Goal: Book appointment/travel/reservation

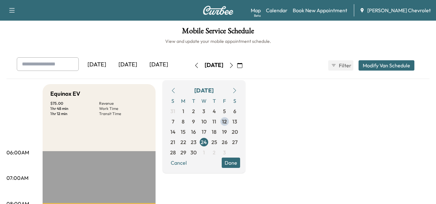
scroll to position [32, 0]
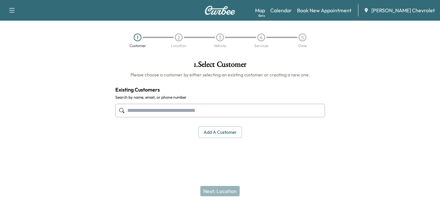
click at [14, 8] on icon "button" at bounding box center [11, 10] width 5 height 5
click at [89, 39] on div "1 Customer 2 Location 3 Vehicle 4 Services 5 Date" at bounding box center [220, 41] width 440 height 30
click at [265, 11] on link "Map Beta" at bounding box center [260, 10] width 10 height 8
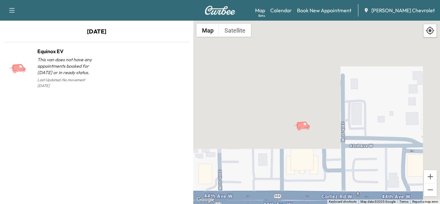
drag, startPoint x: 336, startPoint y: 57, endPoint x: 312, endPoint y: 128, distance: 74.9
click at [312, 128] on icon "Equinox EV" at bounding box center [305, 125] width 23 height 11
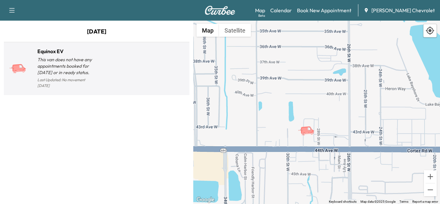
click at [114, 73] on div at bounding box center [142, 71] width 90 height 37
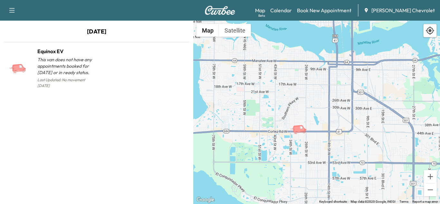
drag, startPoint x: 258, startPoint y: 117, endPoint x: 308, endPoint y: 131, distance: 52.4
click at [306, 131] on icon "Equinox EV" at bounding box center [299, 129] width 13 height 8
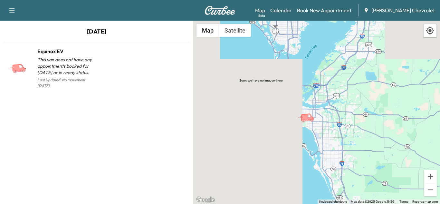
drag, startPoint x: 309, startPoint y: 131, endPoint x: 309, endPoint y: 116, distance: 15.2
click at [309, 116] on g "Equinox EV" at bounding box center [306, 117] width 17 height 9
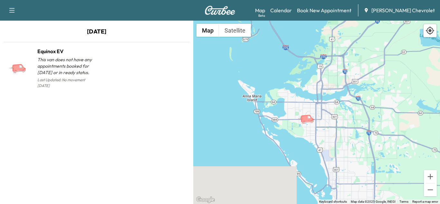
click at [306, 122] on icon "Equinox EV" at bounding box center [307, 118] width 13 height 8
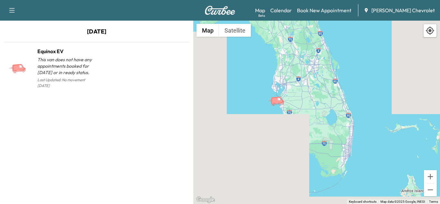
drag, startPoint x: 314, startPoint y: 100, endPoint x: 288, endPoint y: 74, distance: 36.9
click at [288, 74] on div "To activate drag with keyboard, press Alt + Enter. Once in keyboard drag state,…" at bounding box center [316, 112] width 247 height 183
